Goal: Navigation & Orientation: Find specific page/section

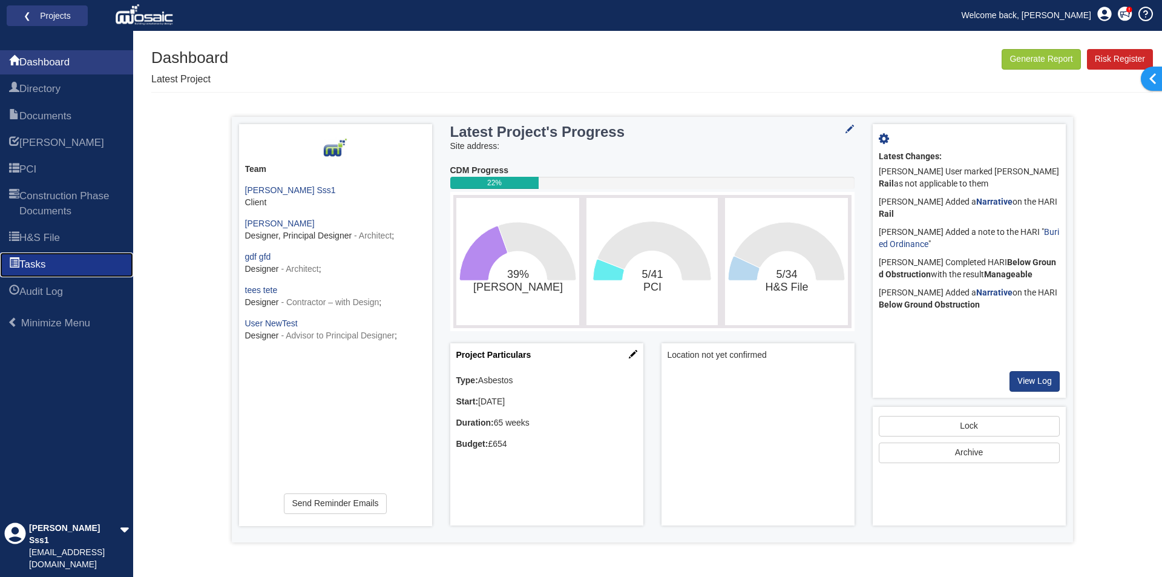
click at [45, 263] on span "Tasks" at bounding box center [32, 264] width 26 height 15
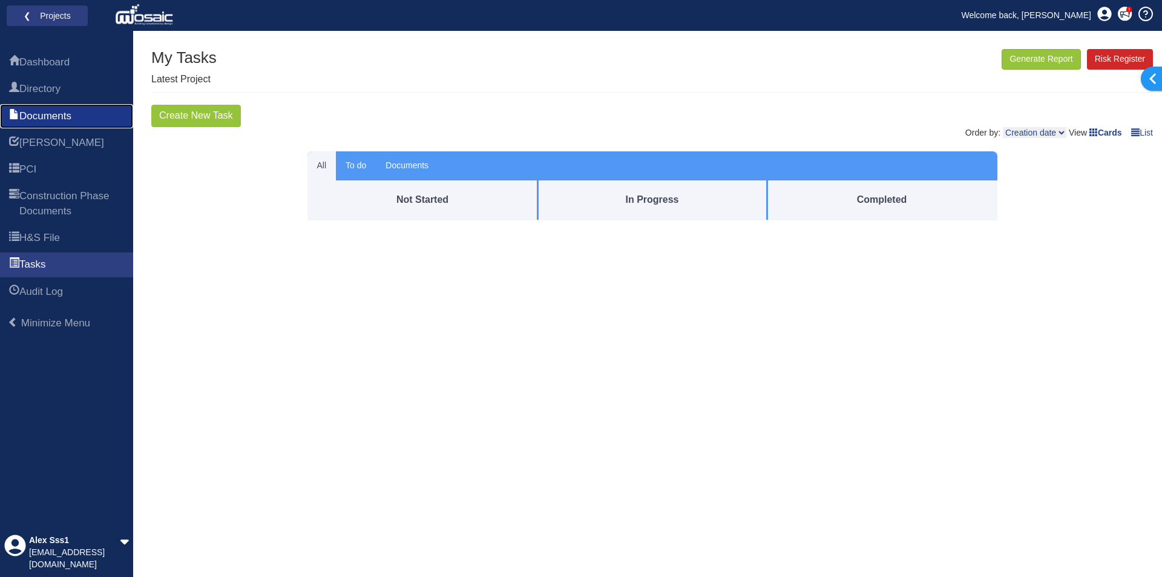
click at [61, 122] on span "Documents" at bounding box center [45, 116] width 52 height 15
